Goal: Information Seeking & Learning: Learn about a topic

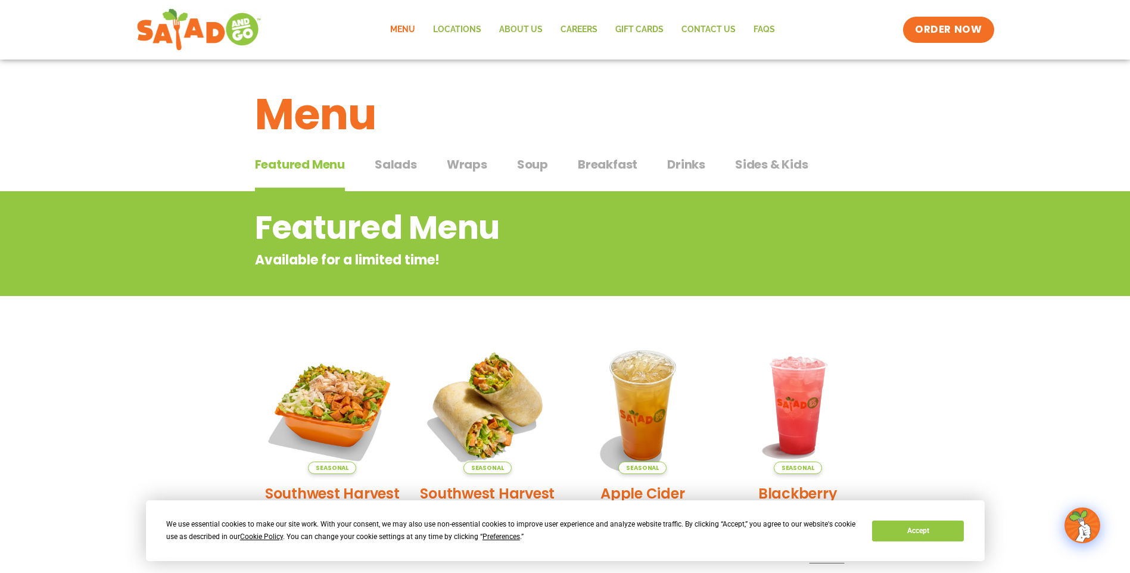
click at [621, 164] on span "Breakfast" at bounding box center [608, 164] width 60 height 18
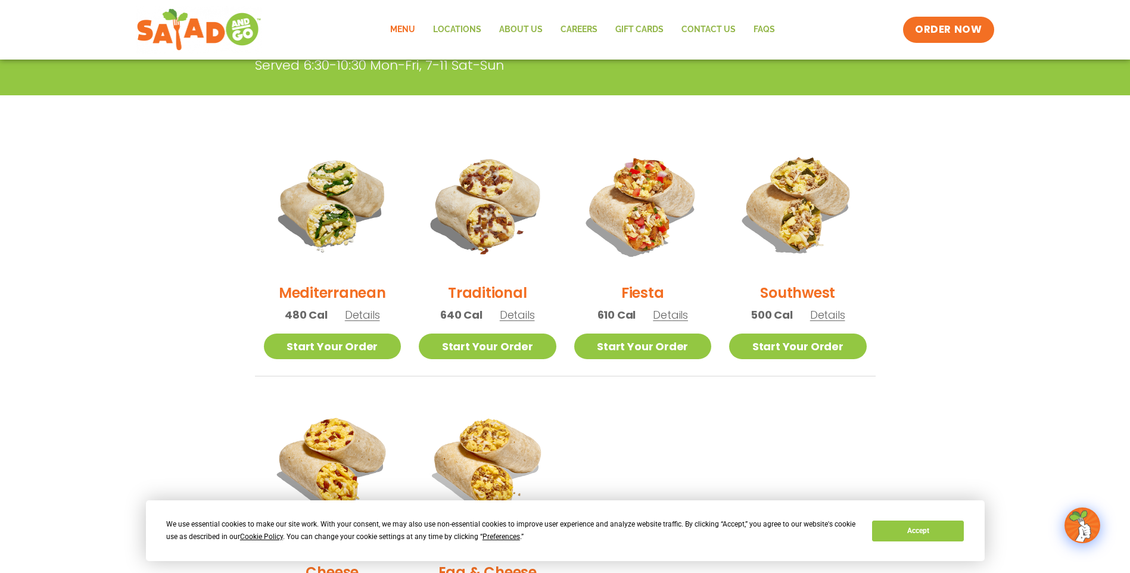
scroll to position [238, 0]
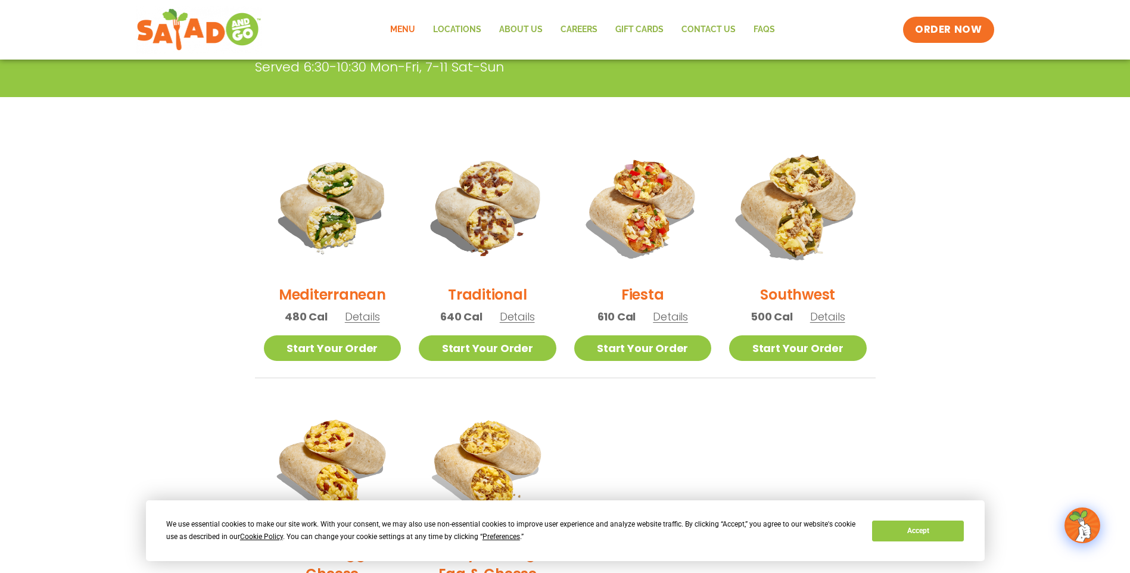
click at [798, 202] on img at bounding box center [797, 206] width 161 height 161
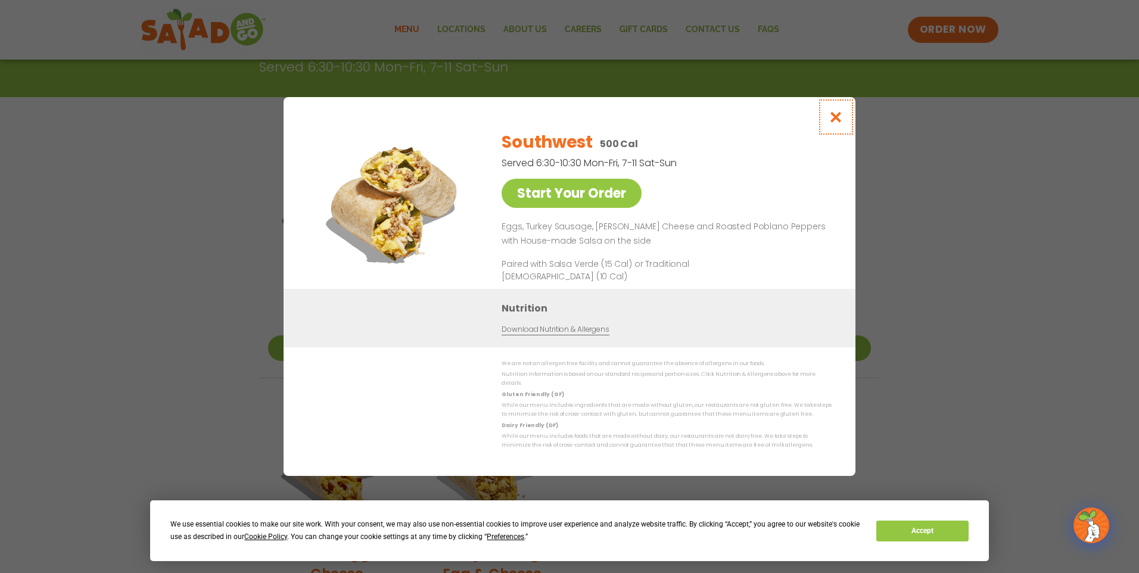
click at [832, 120] on icon "Close modal" at bounding box center [836, 117] width 15 height 13
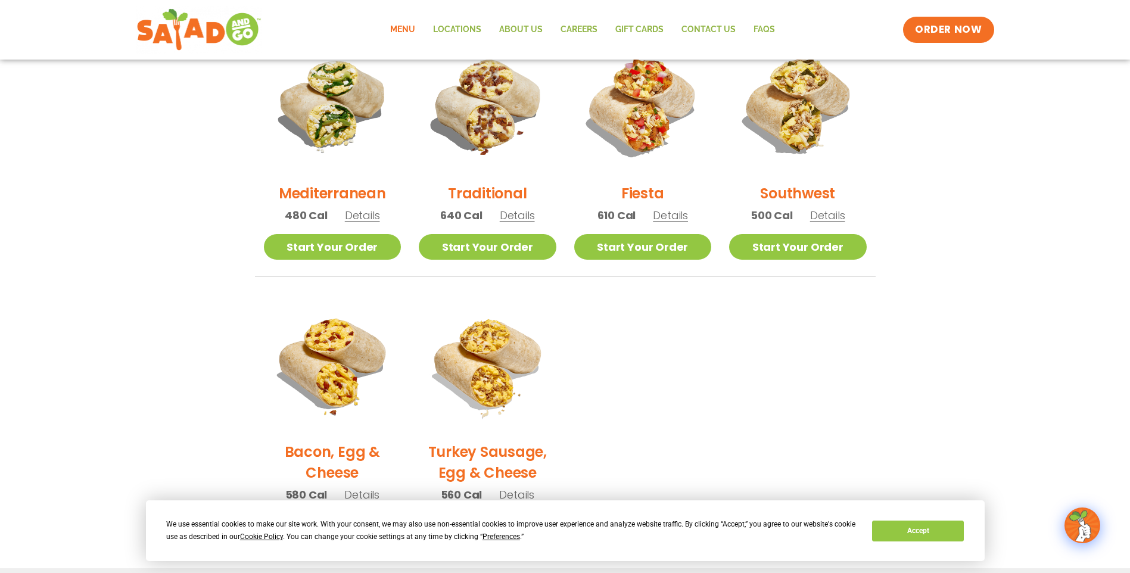
scroll to position [298, 0]
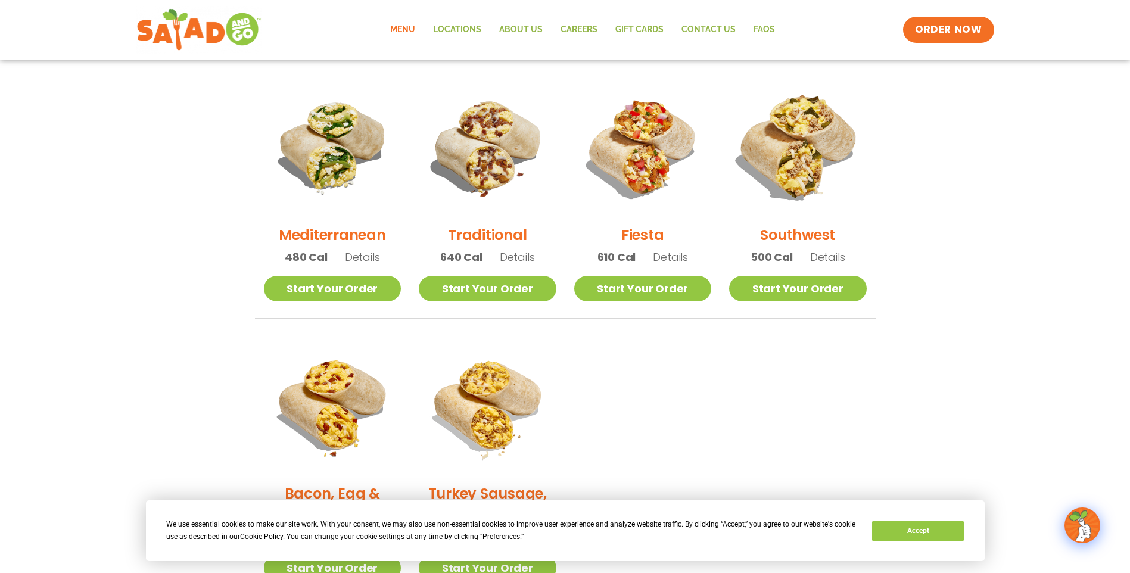
click at [782, 162] on img at bounding box center [797, 146] width 161 height 161
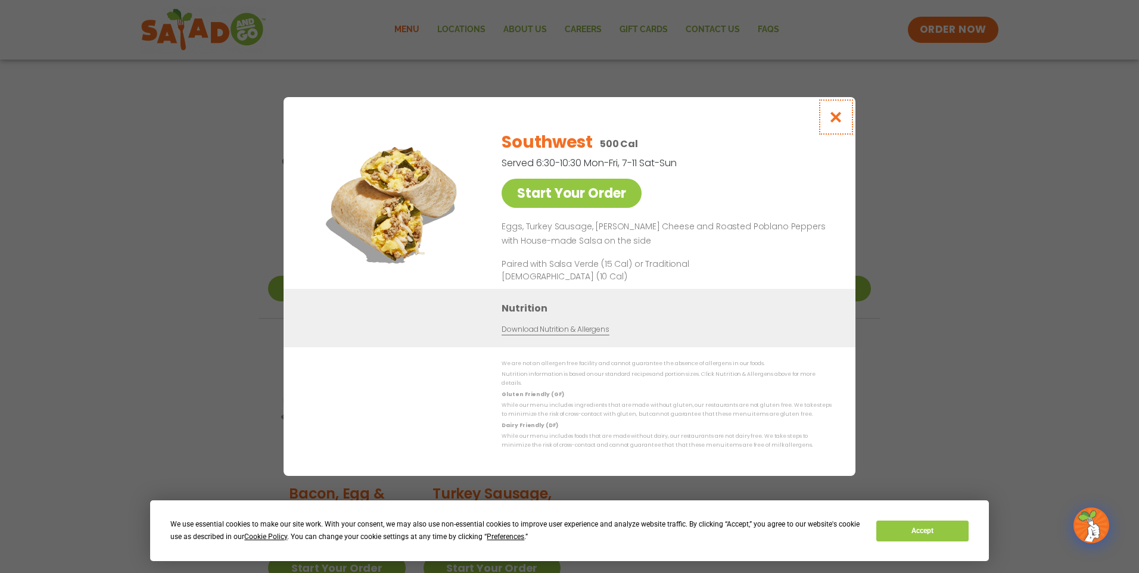
click at [835, 119] on icon "Close modal" at bounding box center [836, 117] width 15 height 13
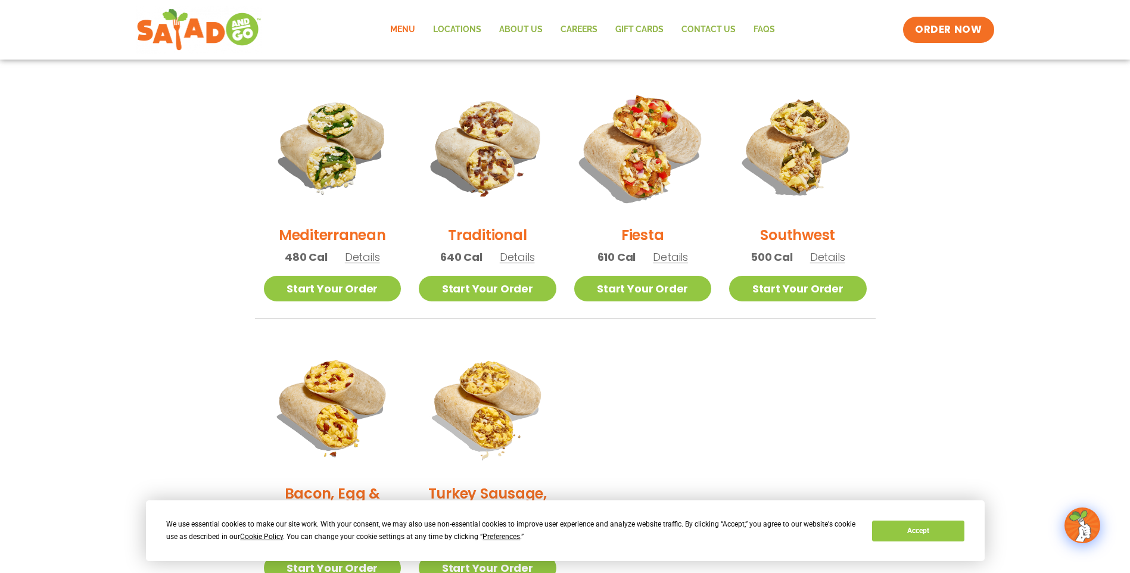
click at [616, 169] on img at bounding box center [642, 146] width 161 height 161
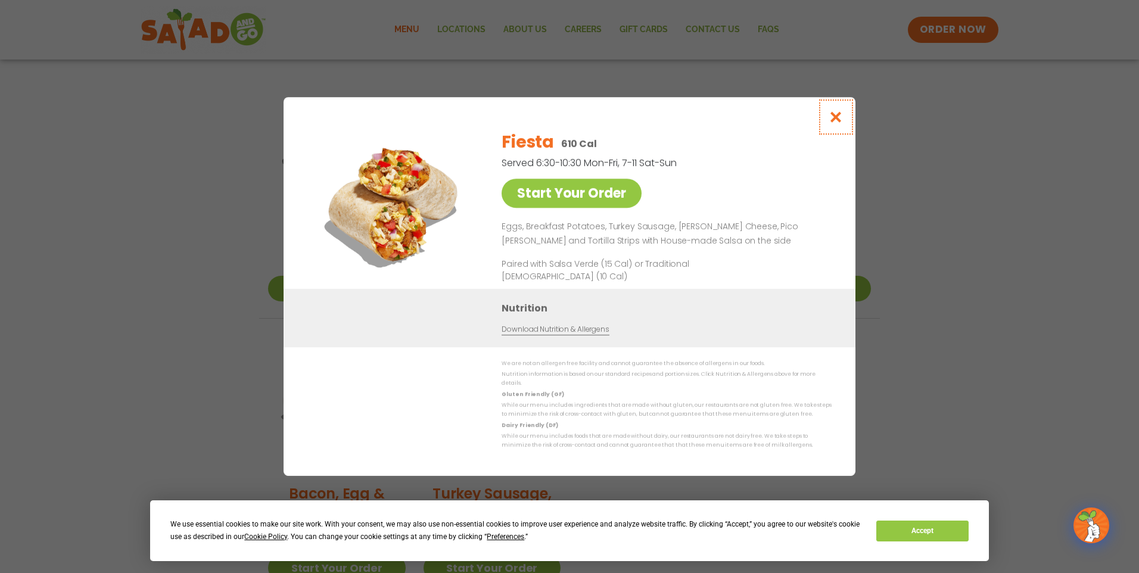
click at [836, 119] on icon "Close modal" at bounding box center [836, 117] width 15 height 13
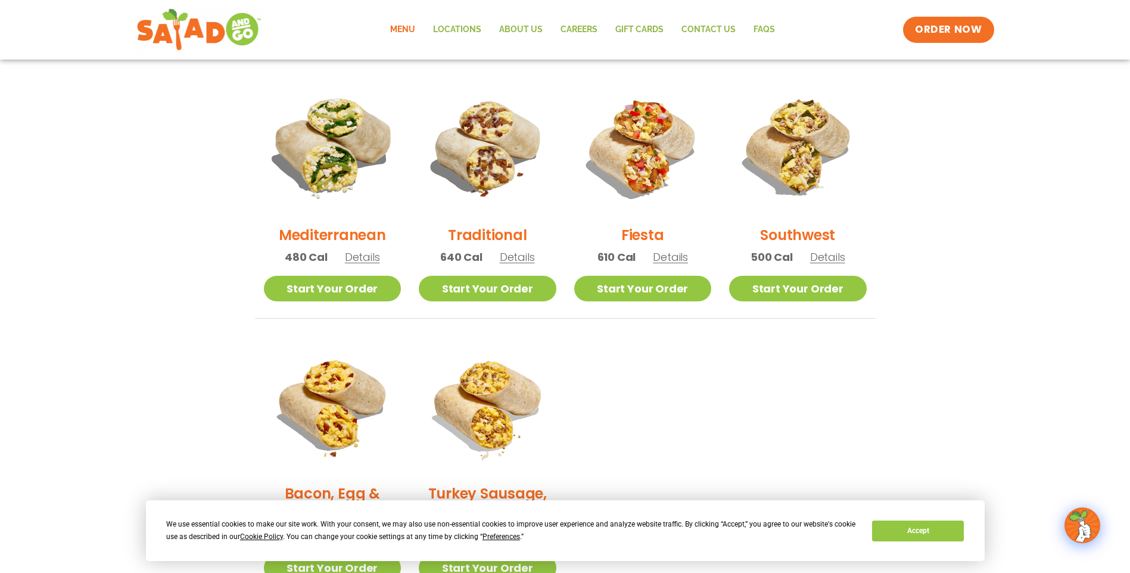
click at [342, 161] on img at bounding box center [331, 146] width 161 height 161
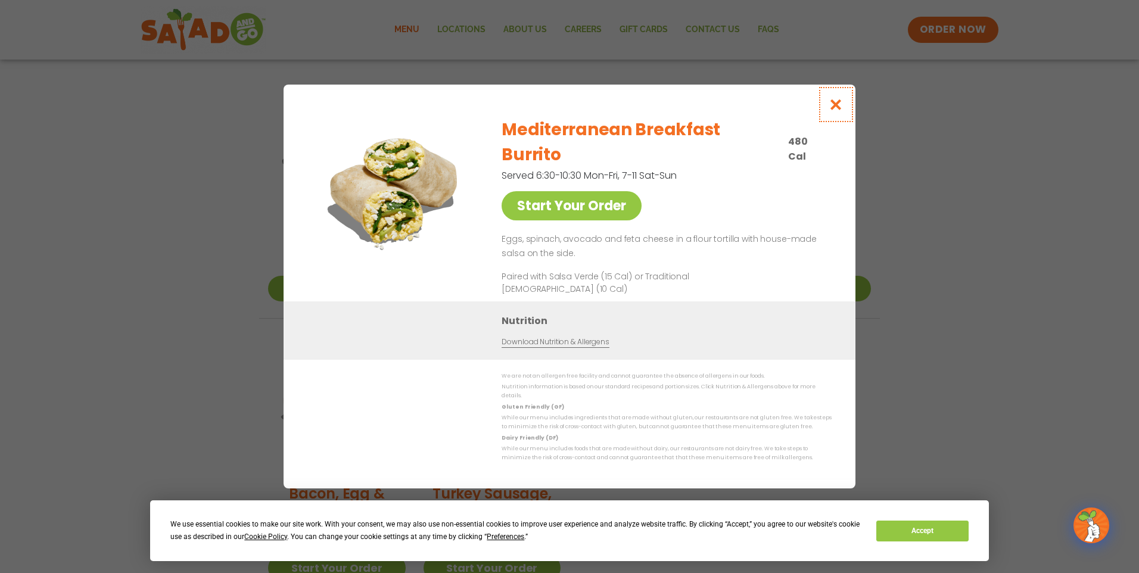
click at [838, 111] on icon "Close modal" at bounding box center [836, 104] width 15 height 13
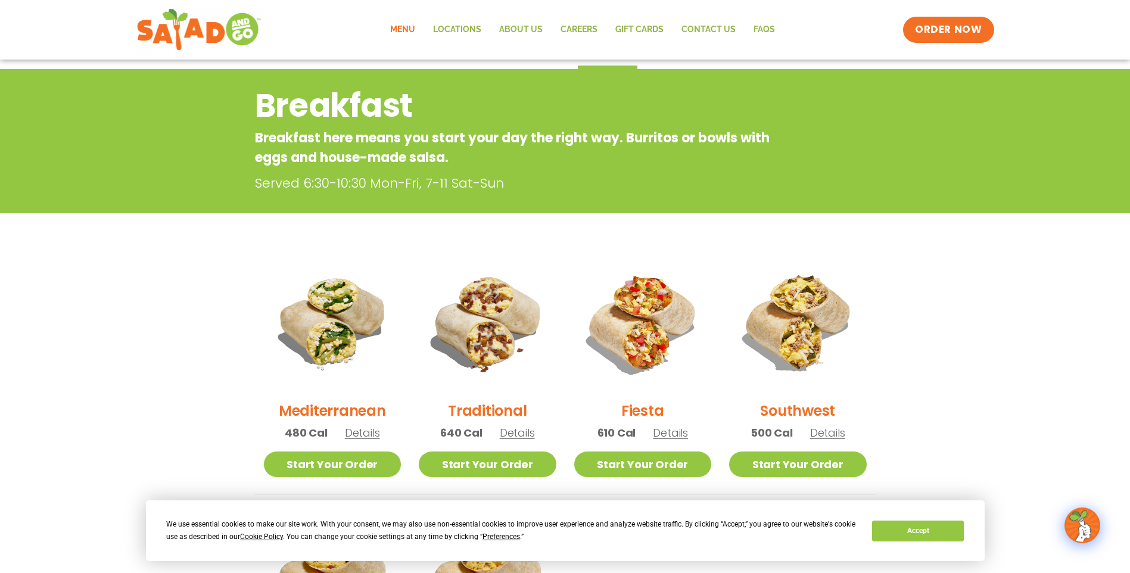
scroll to position [0, 0]
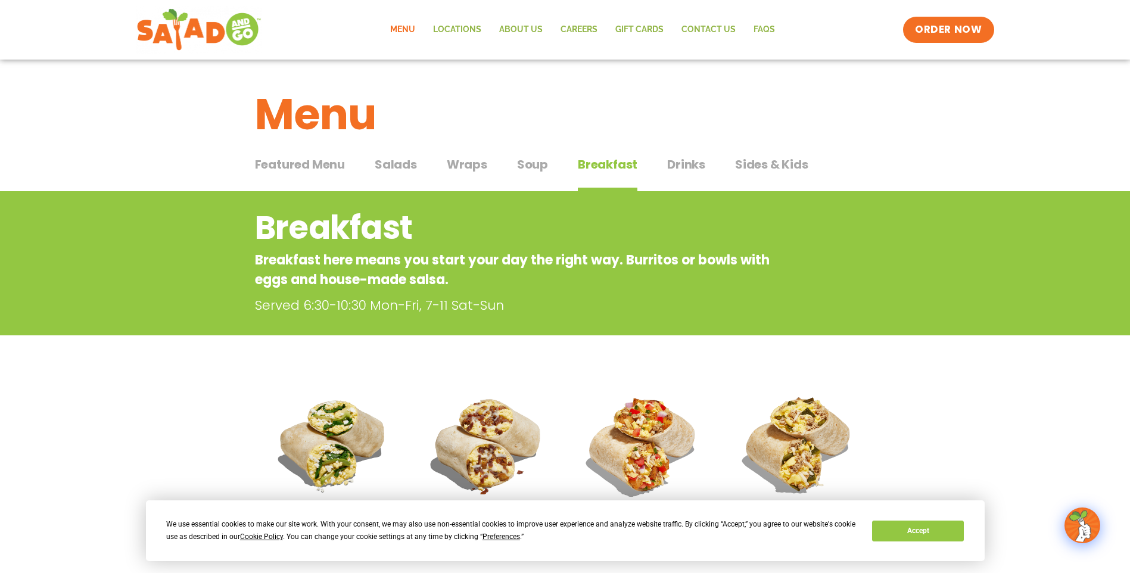
click at [315, 162] on span "Featured Menu" at bounding box center [300, 164] width 90 height 18
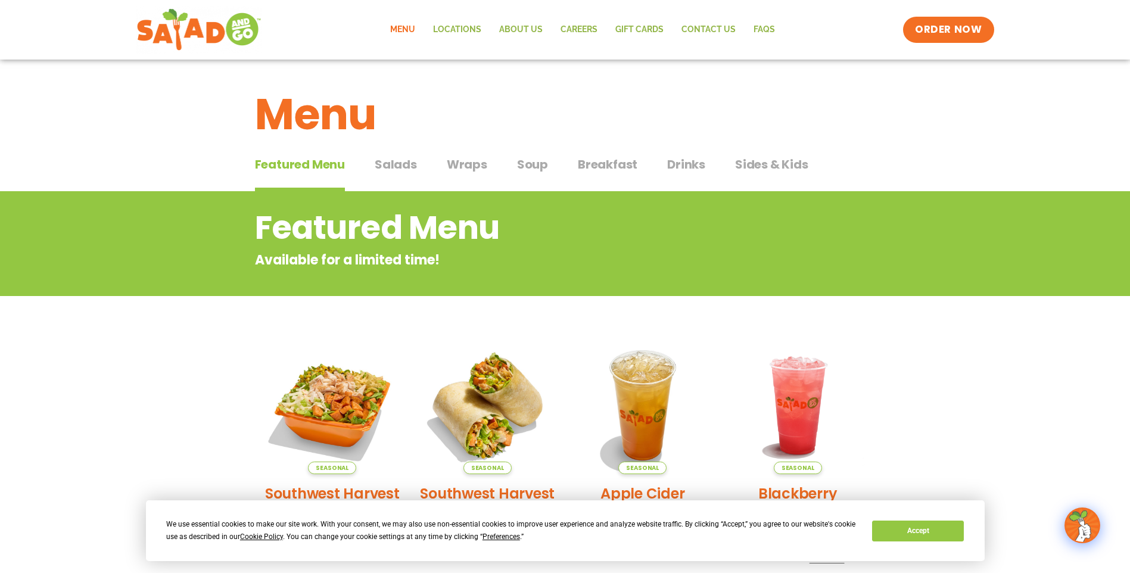
click at [403, 161] on span "Salads" at bounding box center [396, 164] width 42 height 18
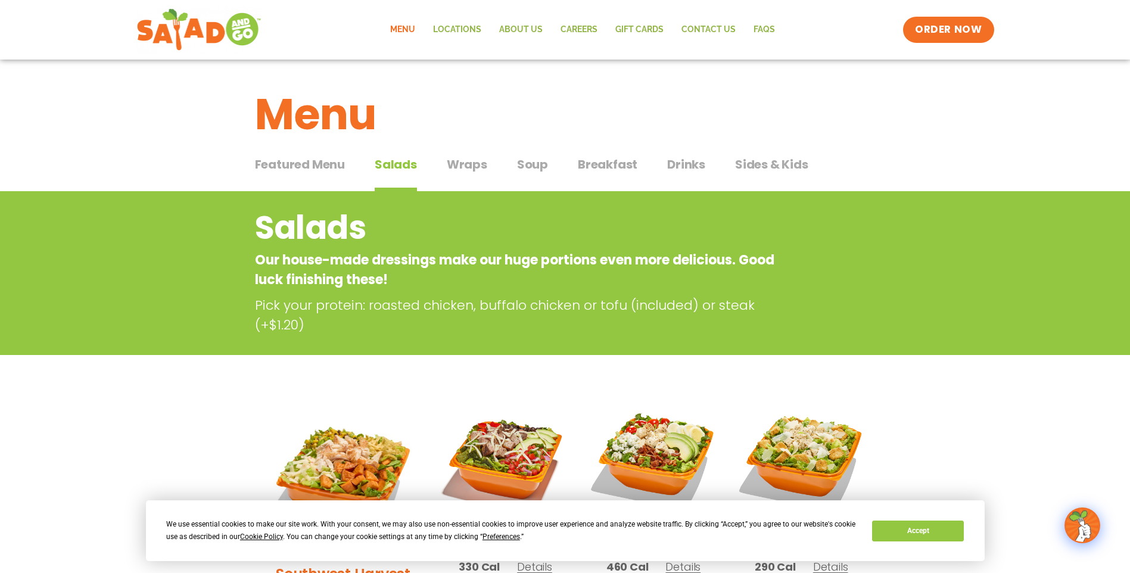
click at [603, 165] on span "Breakfast" at bounding box center [608, 164] width 60 height 18
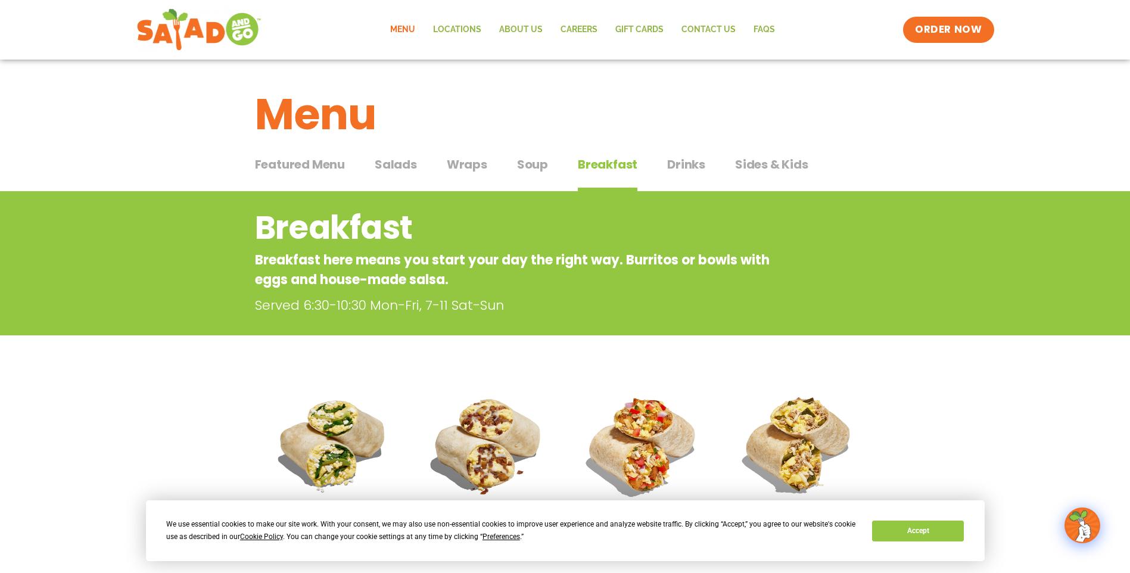
click at [534, 161] on span "Soup" at bounding box center [532, 164] width 31 height 18
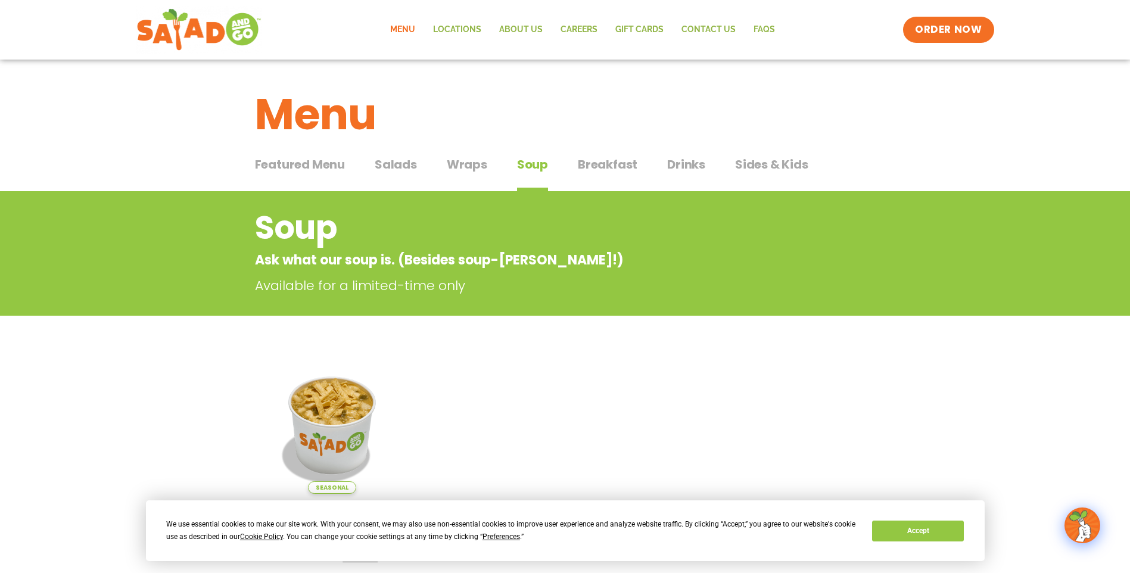
click at [468, 166] on span "Wraps" at bounding box center [467, 164] width 41 height 18
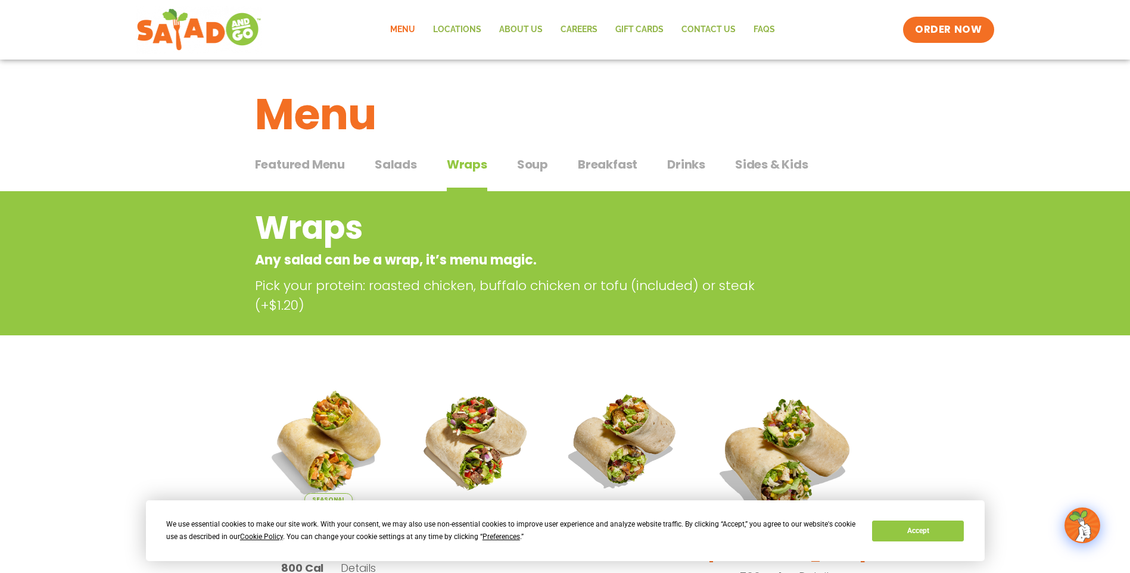
click at [405, 165] on span "Salads" at bounding box center [396, 164] width 42 height 18
